Goal: Transaction & Acquisition: Purchase product/service

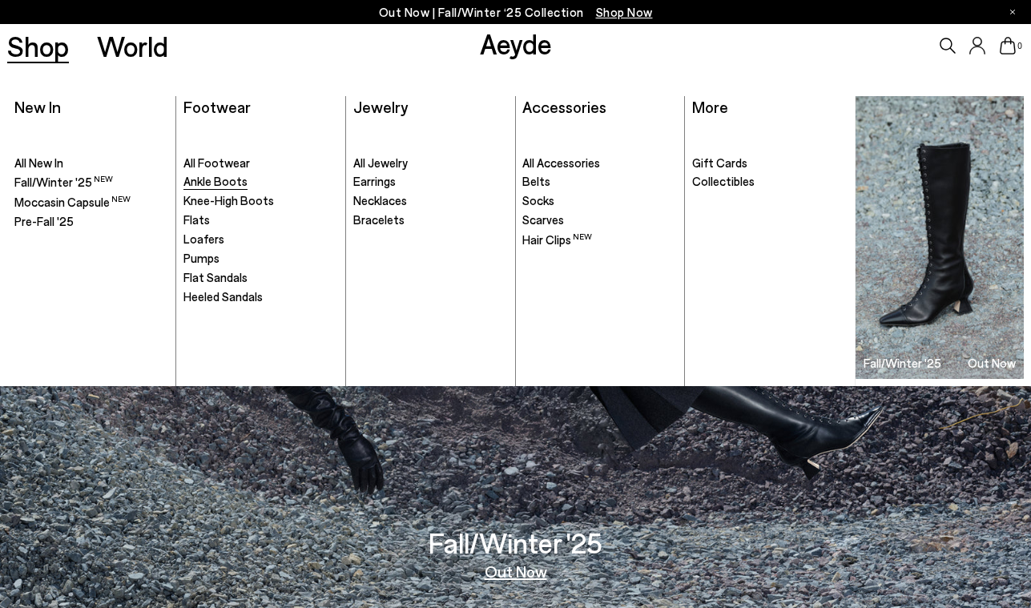
click at [212, 185] on span "Ankle Boots" at bounding box center [215, 181] width 64 height 14
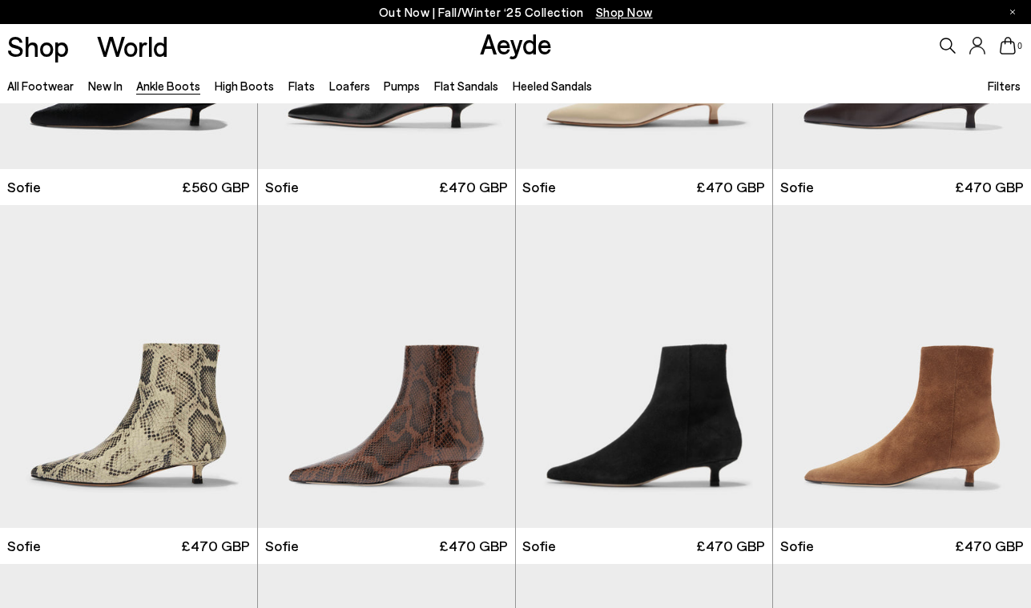
scroll to position [1336, 0]
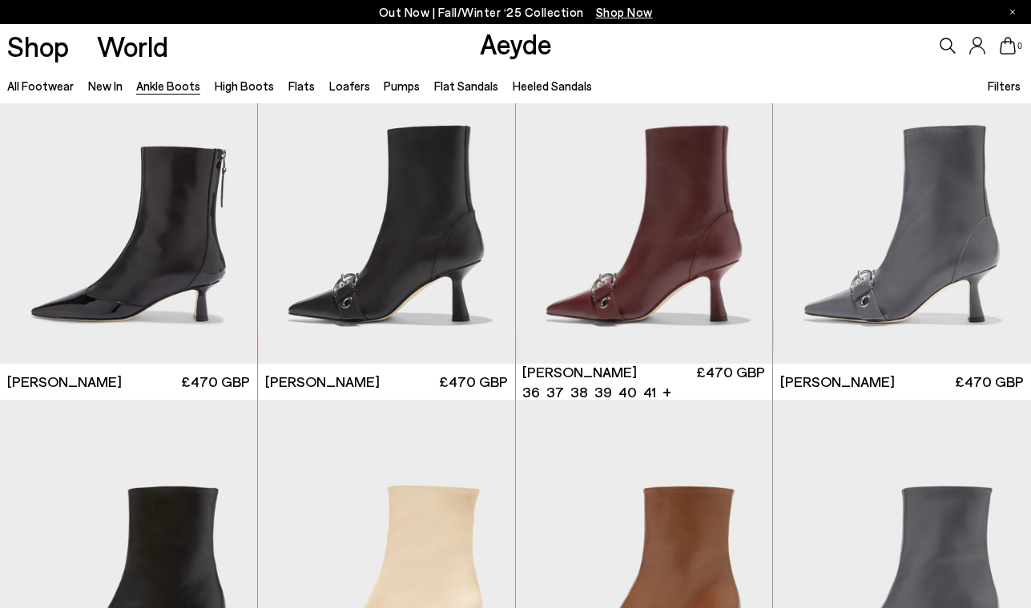
scroll to position [3653, 0]
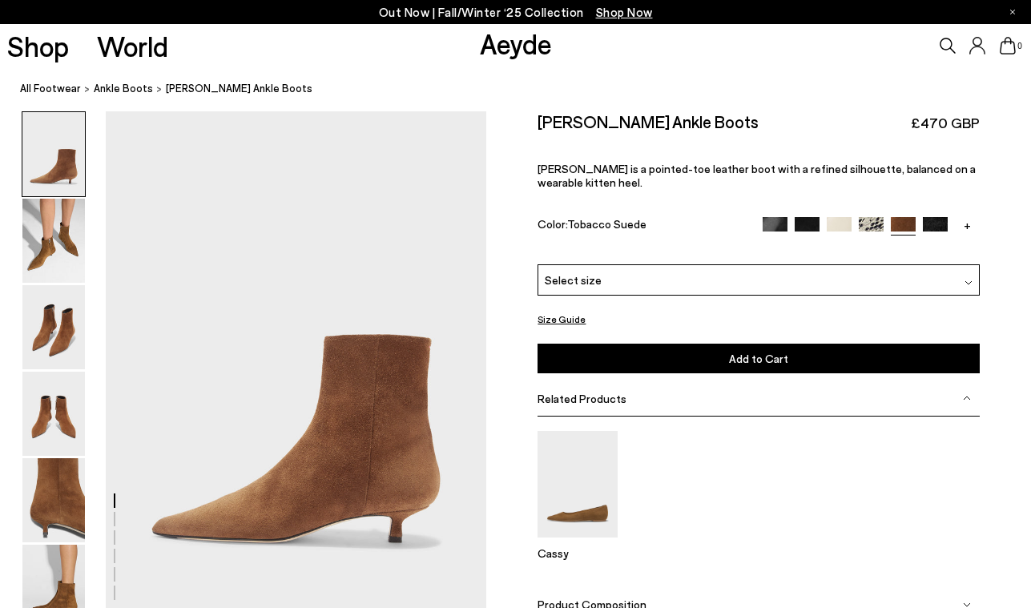
click at [677, 284] on div "Select size" at bounding box center [758, 279] width 441 height 31
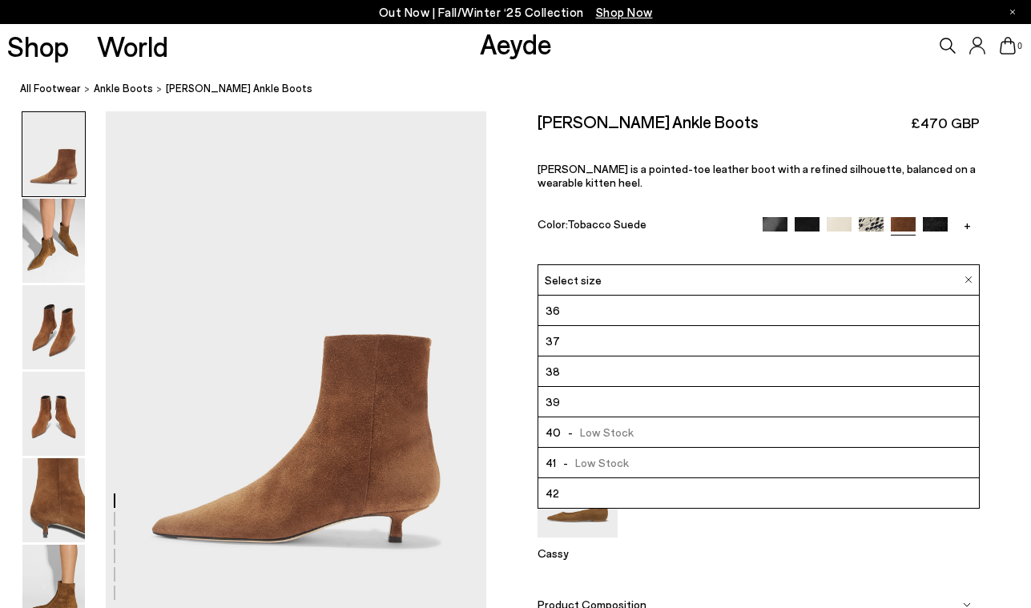
click at [658, 162] on span "Sofie is a pointed-toe leather boot with a refined silhouette, balanced on a we…" at bounding box center [757, 175] width 438 height 27
